Goal: Find specific fact: Find specific fact

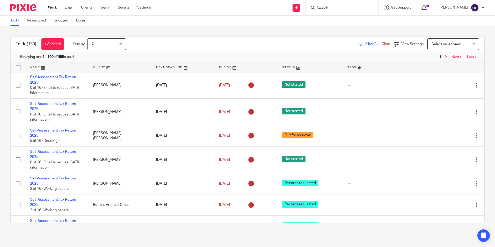
scroll to position [207, 0]
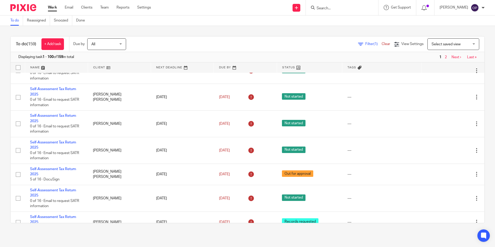
click at [365, 43] on span "Filter (1)" at bounding box center [373, 44] width 16 height 4
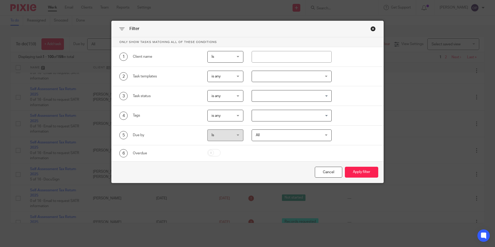
click at [269, 76] on div at bounding box center [292, 77] width 80 height 12
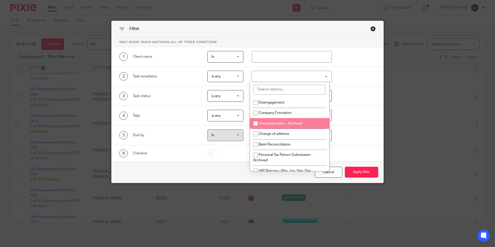
scroll to position [104, 0]
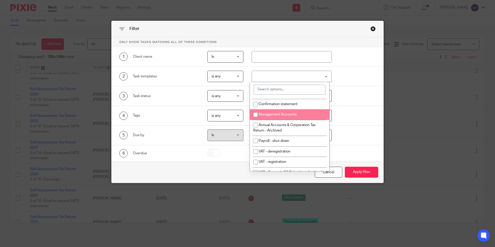
click at [348, 115] on div "4 Tags is any is any is any is all is none is_any Loading..." at bounding box center [243, 116] width 264 height 12
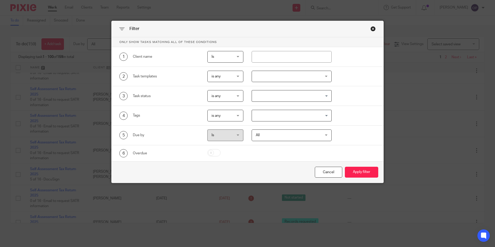
click at [270, 99] on input "Search for option" at bounding box center [290, 95] width 76 height 9
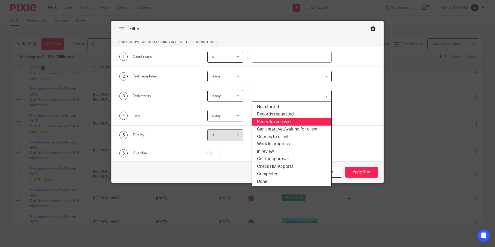
click at [283, 120] on li "Records received" at bounding box center [291, 122] width 79 height 8
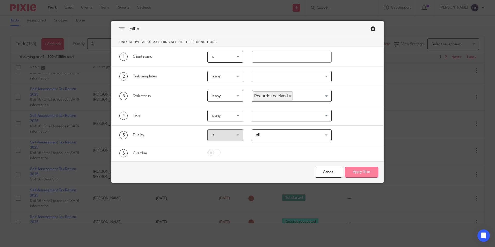
click at [354, 176] on button "Apply filter" at bounding box center [361, 172] width 33 height 11
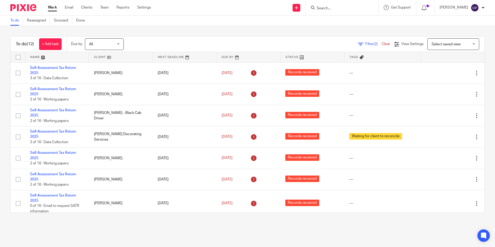
click at [6, 180] on div "To do (12) + Add task Due by All All [DATE] [DATE] This week Next week This mon…" at bounding box center [247, 124] width 495 height 197
click at [349, 10] on input "Search" at bounding box center [339, 8] width 47 height 5
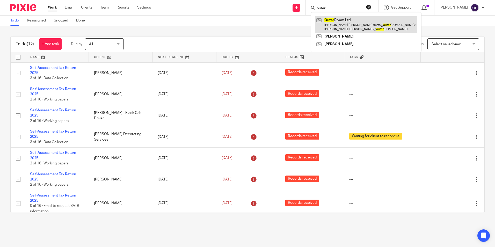
type input "outer"
click at [346, 24] on link at bounding box center [366, 24] width 102 height 16
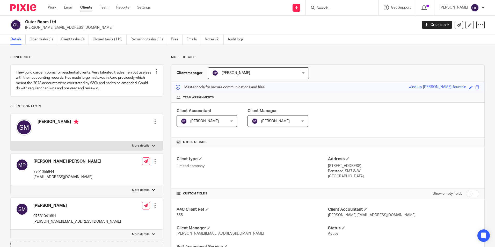
drag, startPoint x: 74, startPoint y: 53, endPoint x: 78, endPoint y: 55, distance: 4.8
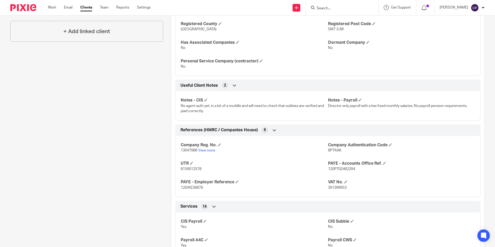
scroll to position [311, 0]
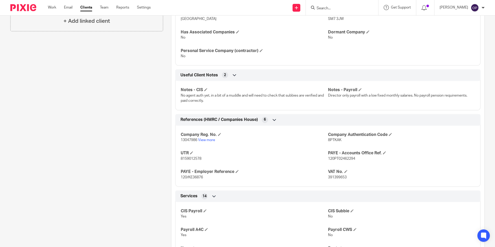
click at [183, 162] on div "Company Reg. No. 13047986 View more Company Authentication Code 8PTKAK UTR 8159…" at bounding box center [327, 154] width 305 height 65
copy span "8159012578"
drag, startPoint x: 245, startPoint y: 173, endPoint x: 243, endPoint y: 177, distance: 5.0
click at [245, 173] on h4 "PAYE - Employer Reference" at bounding box center [254, 171] width 147 height 5
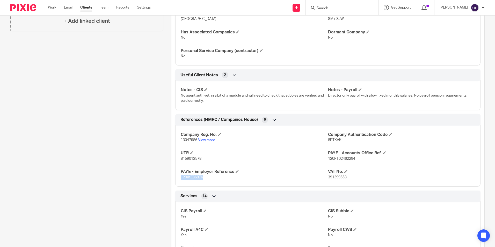
drag, startPoint x: 179, startPoint y: 178, endPoint x: 219, endPoint y: 178, distance: 39.6
click at [219, 178] on p "120/KE36876" at bounding box center [254, 177] width 147 height 5
copy span "120/KE36876"
drag, startPoint x: 319, startPoint y: 136, endPoint x: 312, endPoint y: 144, distance: 11.2
click at [319, 136] on h4 "Company Reg. No." at bounding box center [254, 134] width 147 height 5
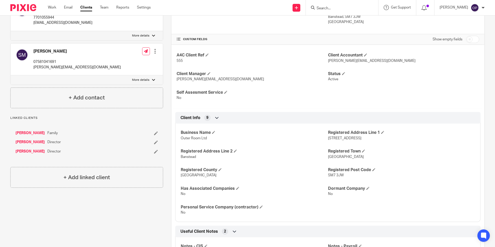
scroll to position [181, 0]
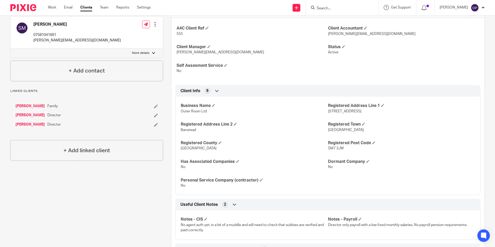
click at [337, 147] on span "SM7 3JW" at bounding box center [336, 149] width 16 height 4
drag, startPoint x: 337, startPoint y: 147, endPoint x: 338, endPoint y: 155, distance: 8.2
click at [338, 155] on div "Business Name Outer Room Ltd Registered Address Line 1 251 Chipstead Way Regist…" at bounding box center [327, 144] width 305 height 102
drag, startPoint x: 319, startPoint y: 146, endPoint x: 356, endPoint y: 152, distance: 37.7
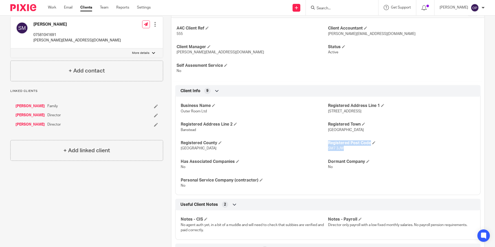
click at [356, 152] on div "Business Name Outer Room Ltd Registered Address Line 1 251 Chipstead Way Regist…" at bounding box center [327, 144] width 305 height 102
drag, startPoint x: 356, startPoint y: 152, endPoint x: 350, endPoint y: 155, distance: 6.8
click at [352, 155] on div "Business Name Outer Room Ltd Registered Address Line 1 251 Chipstead Way Regist…" at bounding box center [327, 144] width 305 height 102
drag, startPoint x: 325, startPoint y: 148, endPoint x: 338, endPoint y: 148, distance: 13.2
click at [338, 148] on div "Business Name Outer Room Ltd Registered Address Line 1 251 Chipstead Way Regist…" at bounding box center [327, 144] width 305 height 102
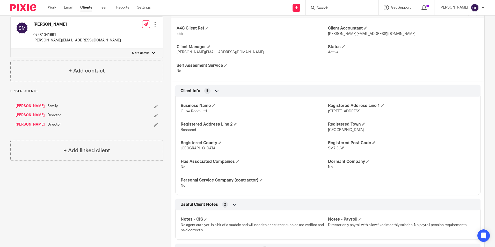
drag, startPoint x: 338, startPoint y: 148, endPoint x: 340, endPoint y: 150, distance: 2.7
click at [340, 150] on span "SM7 3JW" at bounding box center [336, 149] width 16 height 4
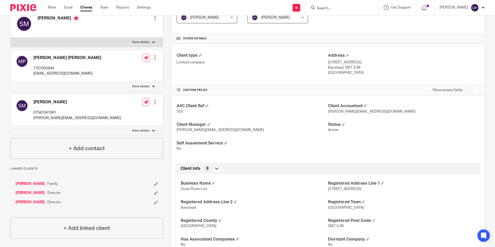
scroll to position [0, 0]
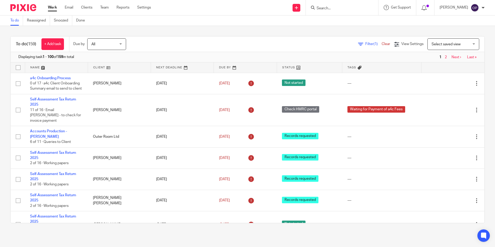
click at [358, 42] on link "Filter (1)" at bounding box center [370, 44] width 24 height 4
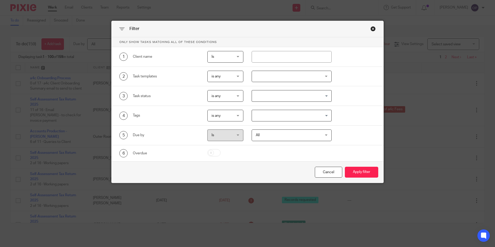
click at [263, 78] on div at bounding box center [292, 77] width 80 height 12
click at [190, 114] on div "Tags" at bounding box center [166, 115] width 67 height 5
click at [271, 97] on input "Search for option" at bounding box center [290, 95] width 76 height 9
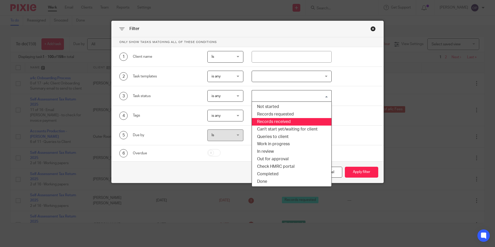
click at [300, 119] on li "Records received" at bounding box center [291, 122] width 79 height 8
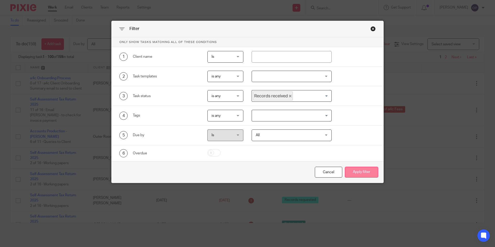
click at [360, 177] on button "Apply filter" at bounding box center [361, 172] width 33 height 11
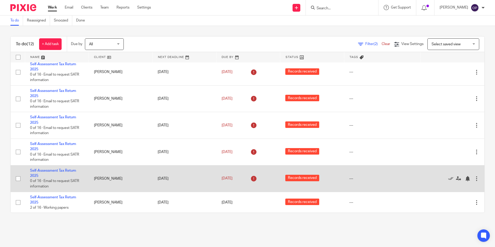
scroll to position [132, 0]
